Goal: Task Accomplishment & Management: Use online tool/utility

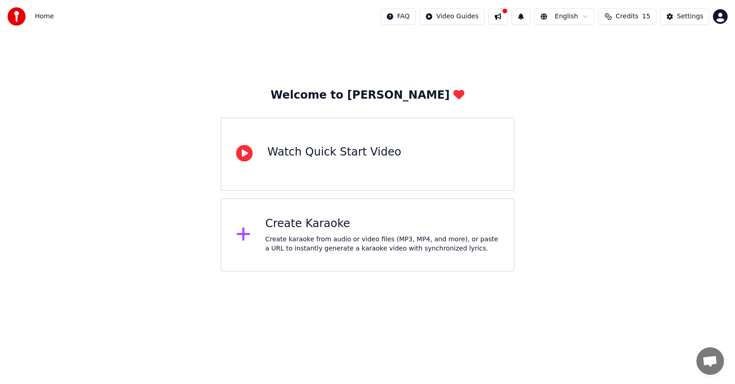
click at [346, 244] on div "Create karaoke from audio or video files (MP3, MP4, and more), or paste a URL t…" at bounding box center [382, 244] width 234 height 18
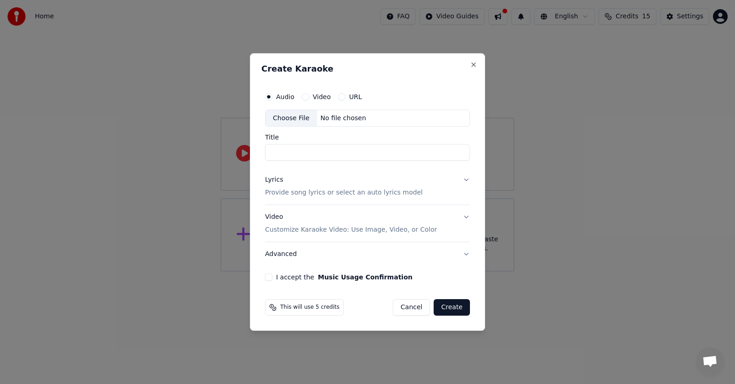
click at [331, 119] on div "No file chosen" at bounding box center [343, 118] width 53 height 9
type input "********"
click at [465, 178] on button "Lyrics Provide song lyrics or select an auto lyrics model" at bounding box center [367, 186] width 205 height 37
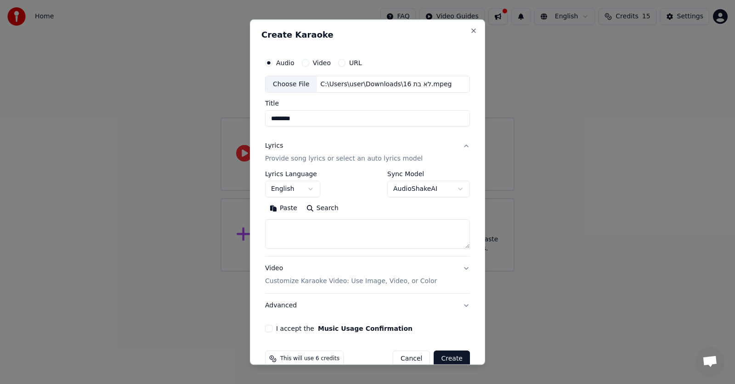
click at [397, 234] on textarea at bounding box center [367, 234] width 205 height 29
paste textarea "**********"
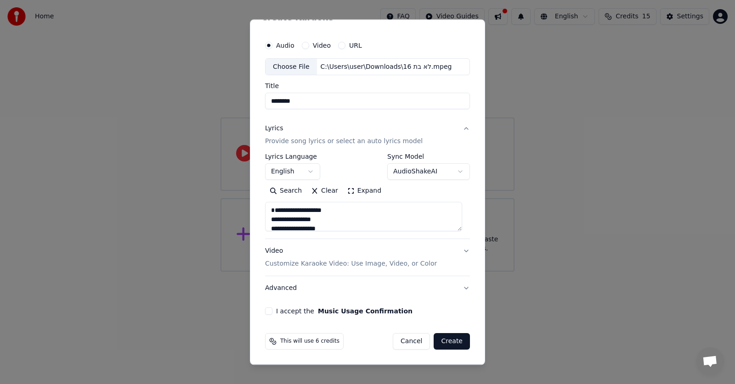
type textarea "**********"
click at [269, 313] on button "I accept the Music Usage Confirmation" at bounding box center [268, 311] width 7 height 7
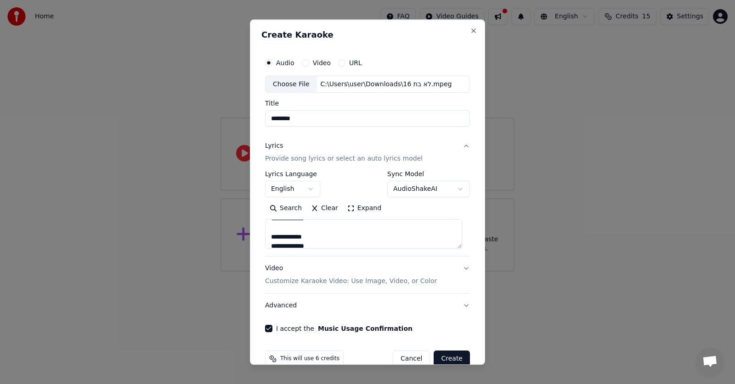
click at [290, 187] on button "English" at bounding box center [292, 189] width 55 height 17
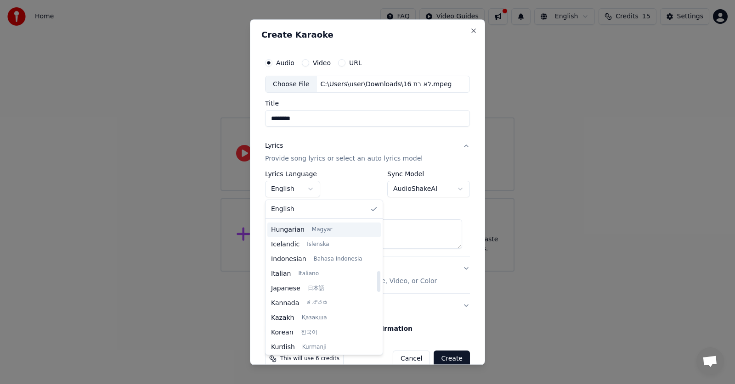
scroll to position [275, 0]
select select "**"
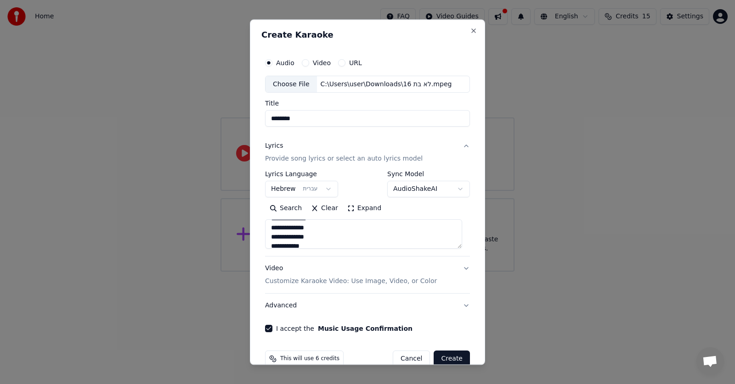
scroll to position [17, 0]
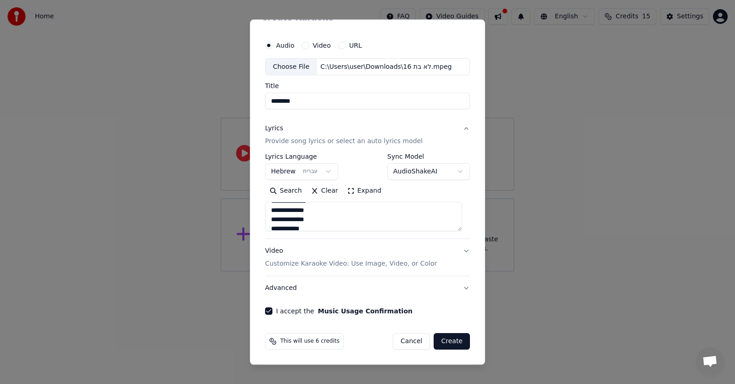
click at [416, 264] on p "Customize Karaoke Video: Use Image, Video, or Color" at bounding box center [351, 264] width 172 height 9
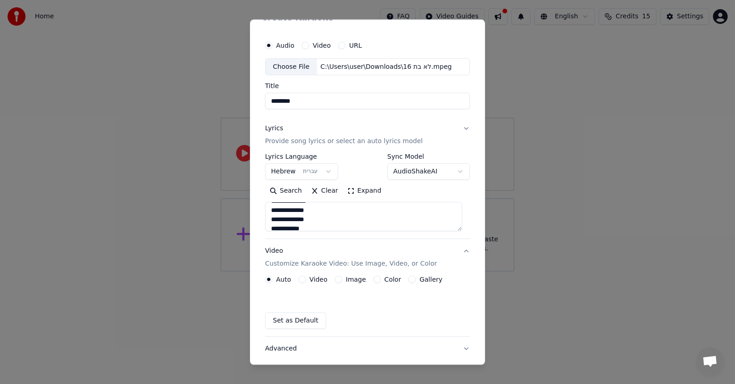
scroll to position [0, 0]
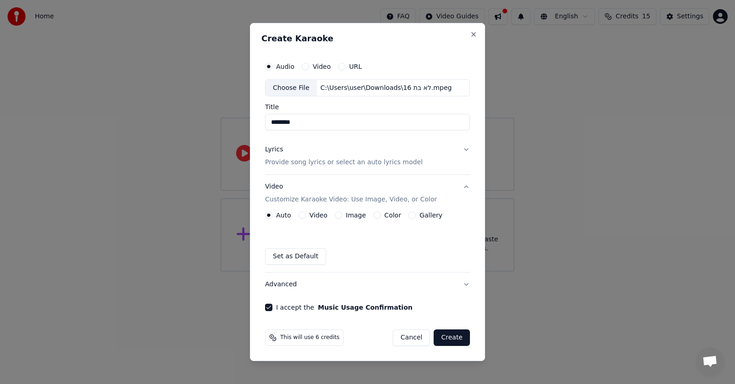
click at [337, 214] on button "Image" at bounding box center [338, 215] width 7 height 7
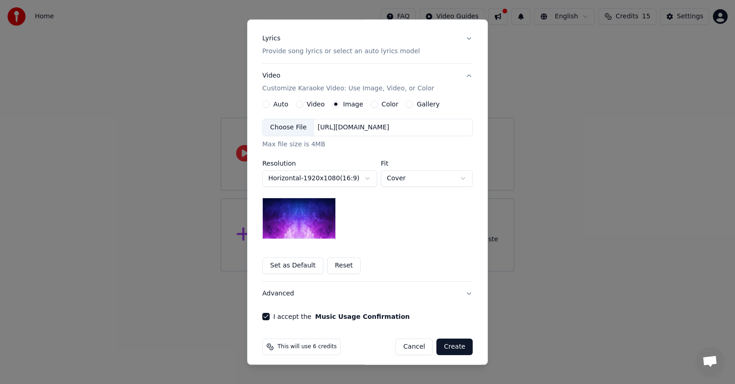
scroll to position [113, 0]
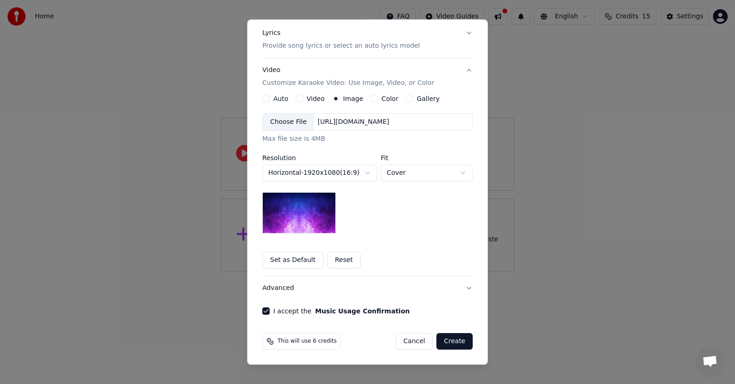
click at [405, 95] on div "Gallery" at bounding box center [422, 98] width 34 height 7
click at [405, 99] on button "Gallery" at bounding box center [408, 98] width 7 height 7
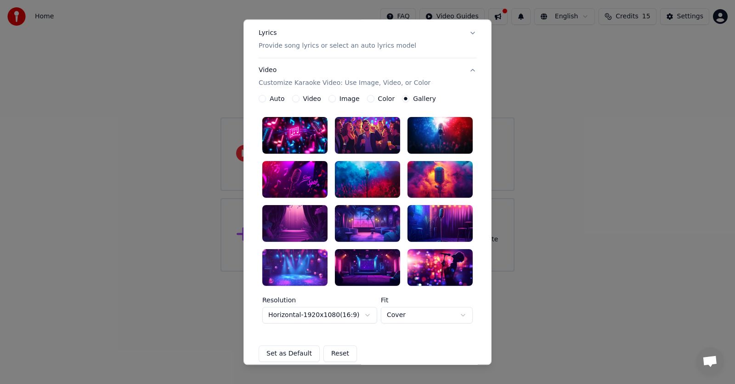
click at [444, 135] on div at bounding box center [439, 136] width 65 height 37
click at [448, 169] on div at bounding box center [439, 180] width 65 height 37
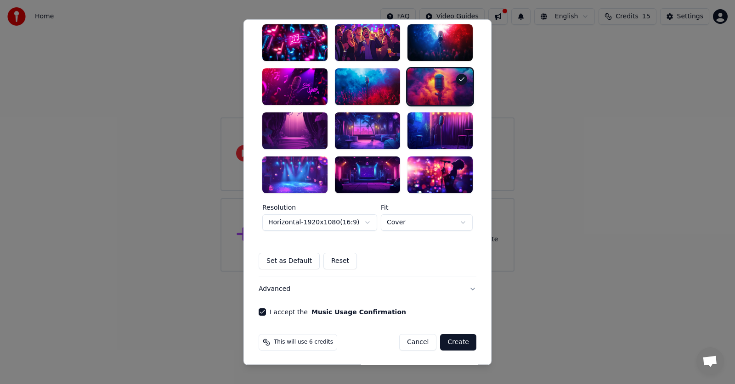
scroll to position [207, 0]
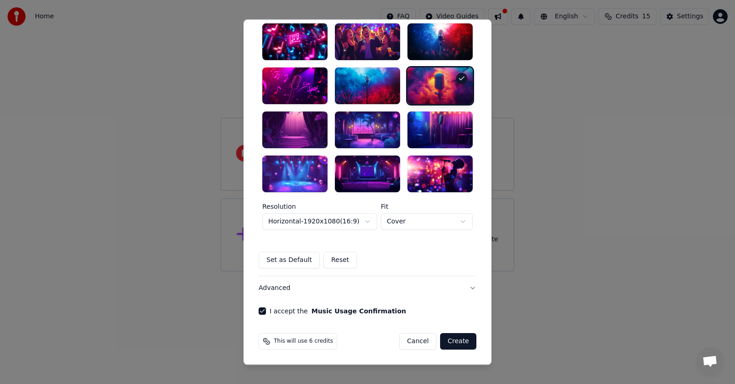
click at [453, 345] on button "Create" at bounding box center [458, 341] width 36 height 17
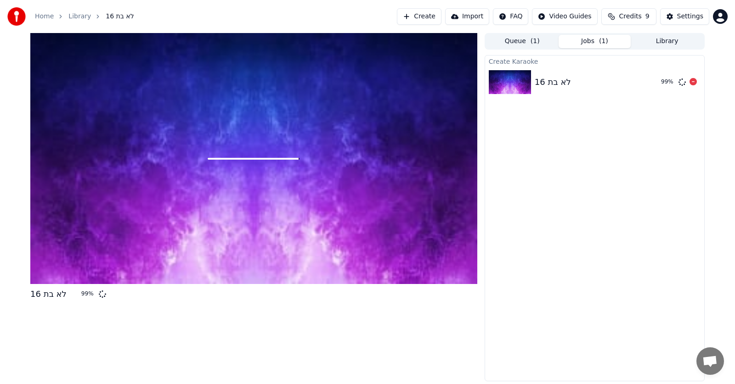
click at [557, 84] on div "לא בת 16" at bounding box center [552, 82] width 36 height 13
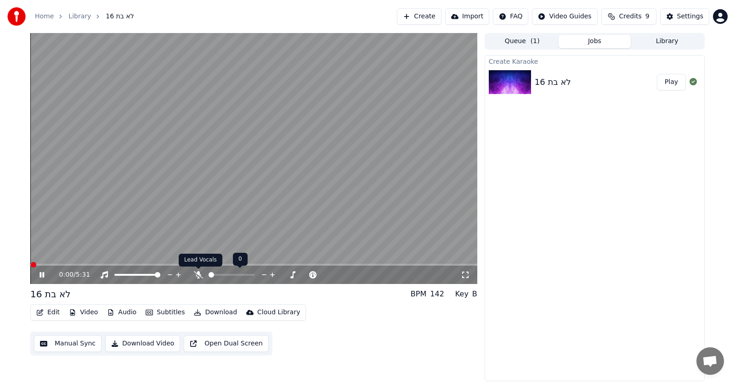
click at [196, 273] on icon at bounding box center [198, 274] width 9 height 7
click at [43, 276] on icon at bounding box center [41, 275] width 5 height 6
click at [197, 273] on icon at bounding box center [198, 274] width 5 height 7
click at [44, 275] on icon at bounding box center [42, 275] width 6 height 6
click at [174, 274] on icon at bounding box center [178, 274] width 9 height 9
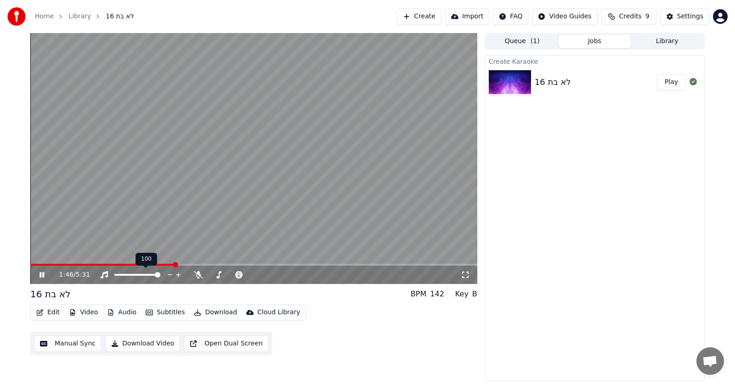
click at [176, 274] on icon at bounding box center [178, 274] width 9 height 9
click at [448, 264] on span at bounding box center [239, 265] width 418 height 2
click at [42, 276] on icon at bounding box center [49, 274] width 22 height 7
click at [51, 315] on button "Edit" at bounding box center [48, 312] width 31 height 13
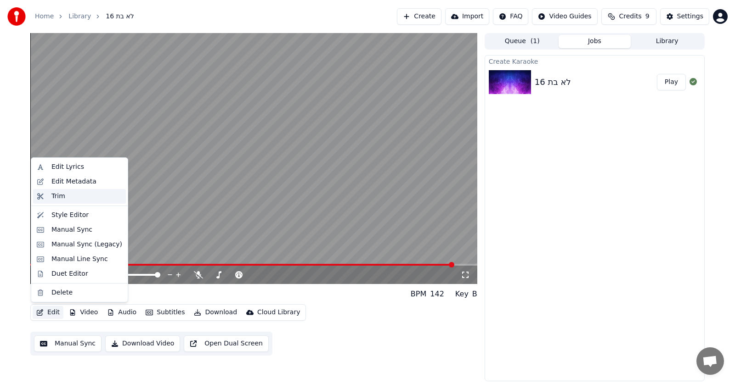
click at [66, 194] on div "Trim" at bounding box center [86, 196] width 71 height 9
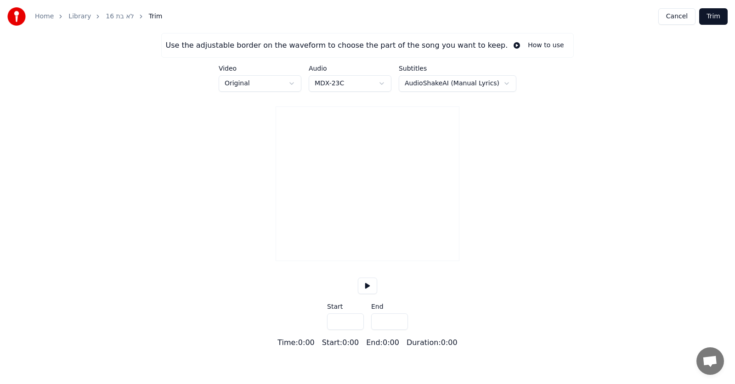
type input "*****"
click at [364, 294] on button at bounding box center [367, 286] width 19 height 17
click at [366, 294] on button at bounding box center [367, 286] width 19 height 17
click at [404, 248] on div at bounding box center [367, 231] width 183 height 59
click at [426, 247] on div at bounding box center [367, 231] width 183 height 59
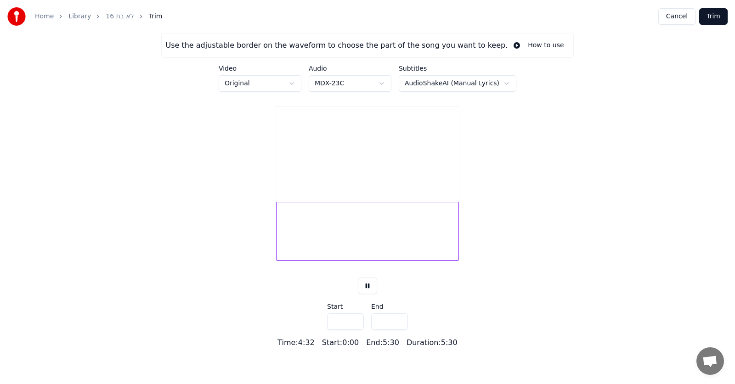
click at [435, 246] on div at bounding box center [367, 231] width 183 height 59
click at [444, 246] on div at bounding box center [367, 231] width 183 height 59
click at [370, 294] on button at bounding box center [367, 286] width 19 height 17
click at [369, 294] on button at bounding box center [367, 286] width 19 height 17
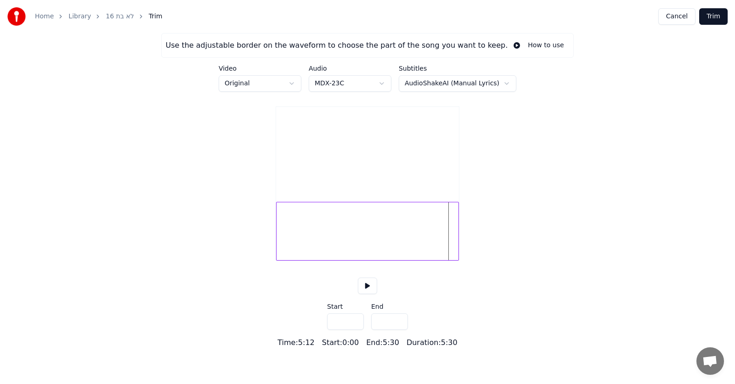
click at [455, 261] on div at bounding box center [367, 231] width 183 height 59
click at [450, 261] on div at bounding box center [367, 231] width 183 height 59
click at [447, 248] on div at bounding box center [367, 231] width 183 height 59
click at [662, 18] on button "Cancel" at bounding box center [676, 16] width 37 height 17
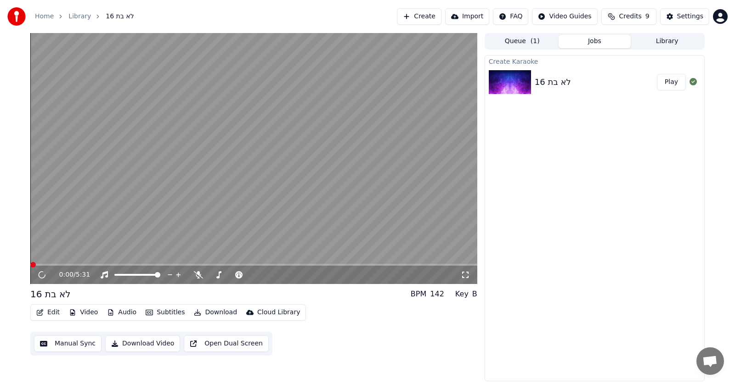
click at [146, 345] on button "Download Video" at bounding box center [142, 344] width 75 height 17
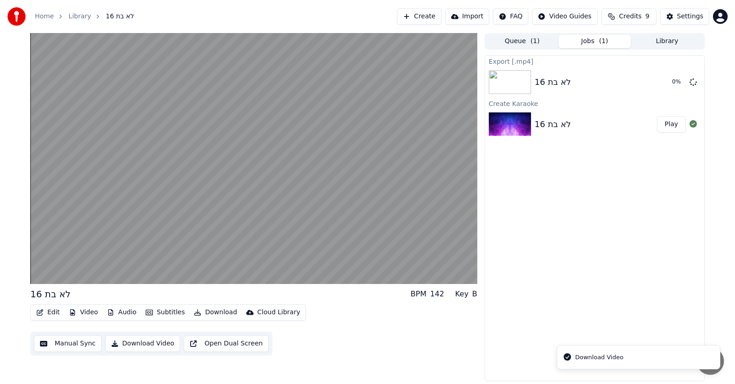
click at [640, 360] on li "Download Video" at bounding box center [637, 357] width 163 height 25
click at [612, 364] on li "Download Video" at bounding box center [637, 357] width 163 height 25
